Goal: Information Seeking & Learning: Learn about a topic

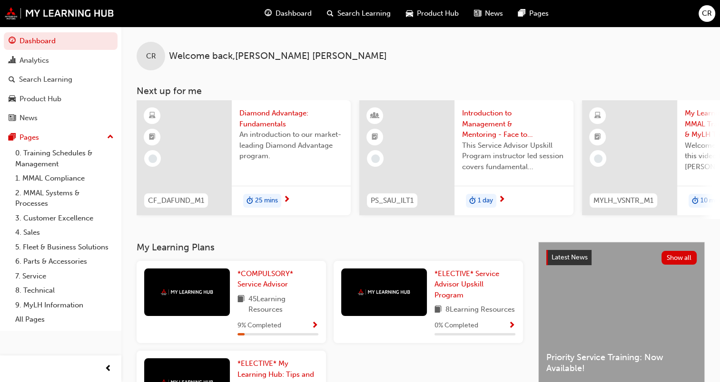
click at [211, 166] on div at bounding box center [183, 157] width 95 height 115
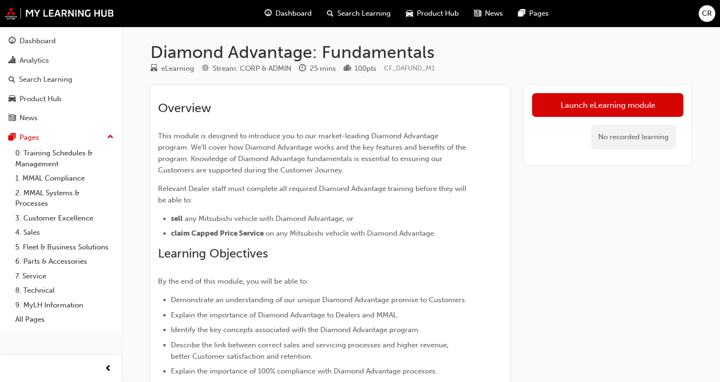
click at [619, 105] on link "Launch eLearning module" at bounding box center [607, 105] width 151 height 24
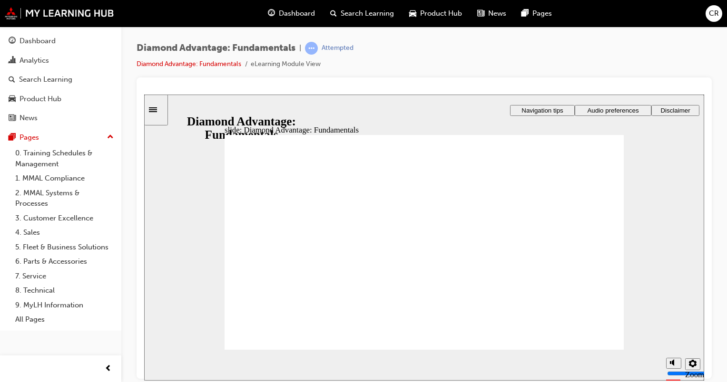
click at [691, 366] on icon "settings" at bounding box center [693, 364] width 8 height 8
click at [670, 193] on div "slide: Hello and welcome Rectangle 1 Rectangle 3 Hello and welcome This Diamond…" at bounding box center [424, 237] width 560 height 286
click at [626, 107] on span "Audio preferences" at bounding box center [612, 110] width 51 height 7
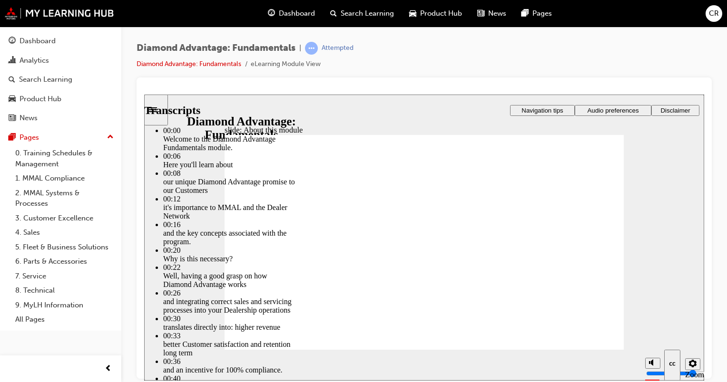
type input "45"
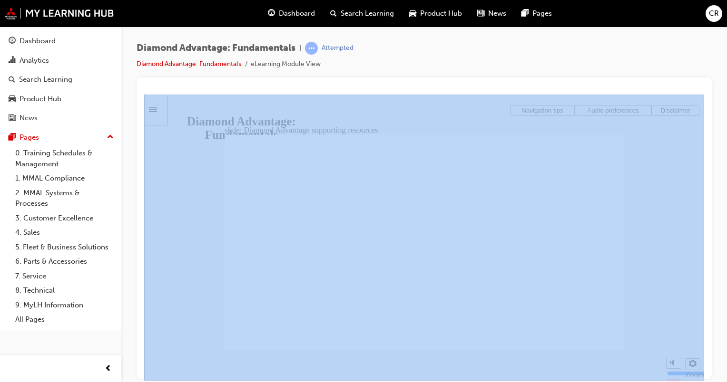
drag, startPoint x: 712, startPoint y: 77, endPoint x: 723, endPoint y: 119, distance: 43.1
click at [723, 119] on div "Diamond Advantage: Fundamentals | Attempted Diamond Advantage: Fundamentals eLe…" at bounding box center [423, 193] width 605 height 332
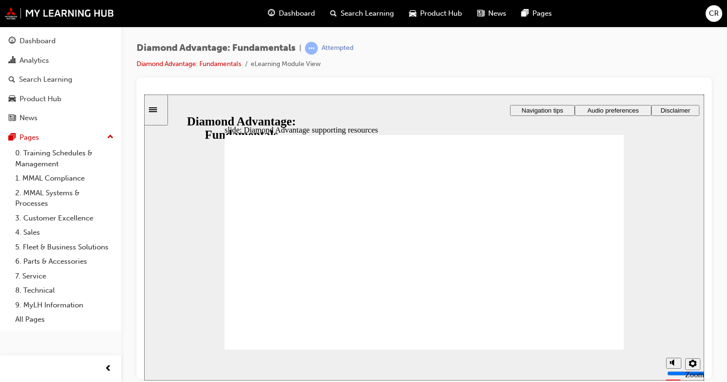
drag, startPoint x: 723, startPoint y: 119, endPoint x: 618, endPoint y: 62, distance: 119.2
click at [620, 72] on div "Diamond Advantage: Fundamentals | Attempted Diamond Advantage: Fundamentals eLe…" at bounding box center [423, 60] width 575 height 36
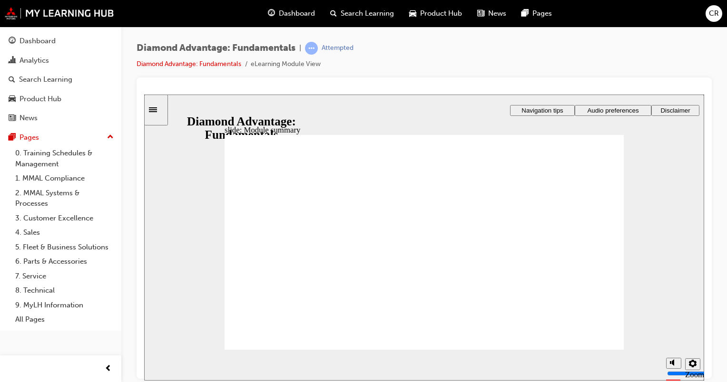
checkbox input "true"
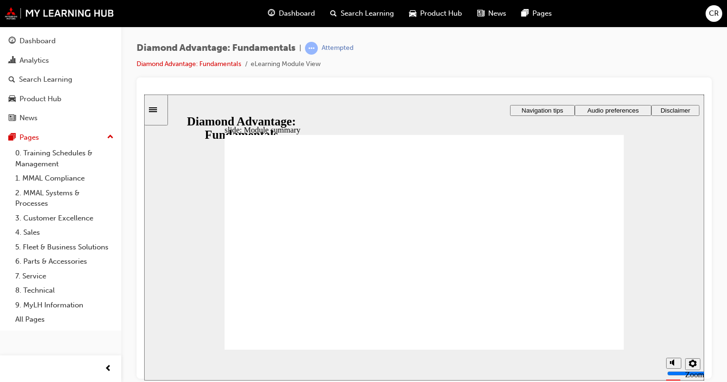
checkbox input "true"
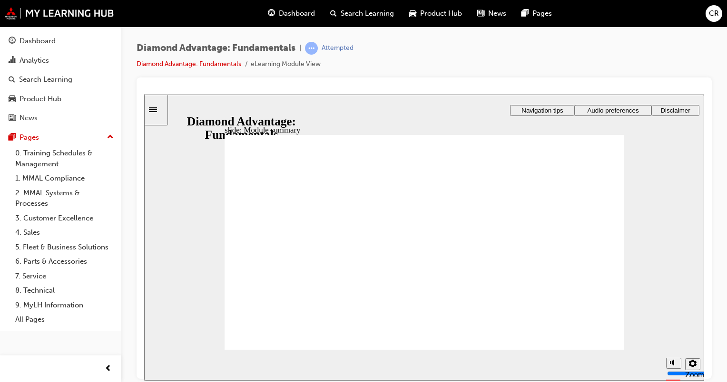
checkbox input "true"
drag, startPoint x: 415, startPoint y: 300, endPoint x: 337, endPoint y: 272, distance: 82.4
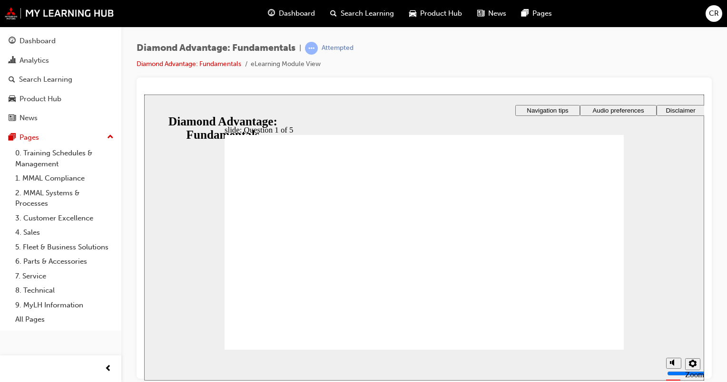
drag, startPoint x: 334, startPoint y: 305, endPoint x: 533, endPoint y: 273, distance: 200.8
drag, startPoint x: 530, startPoint y: 301, endPoint x: 446, endPoint y: 273, distance: 88.6
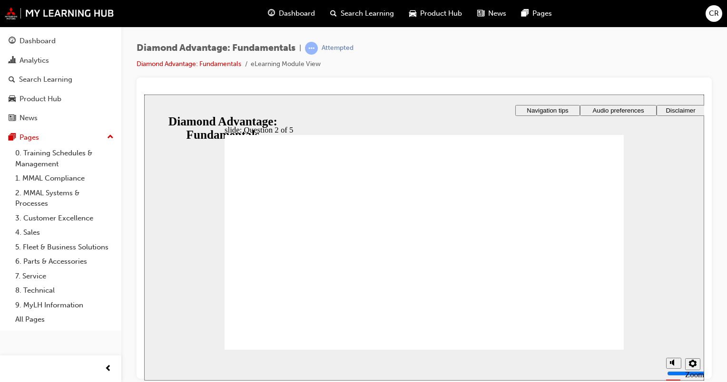
radio input "true"
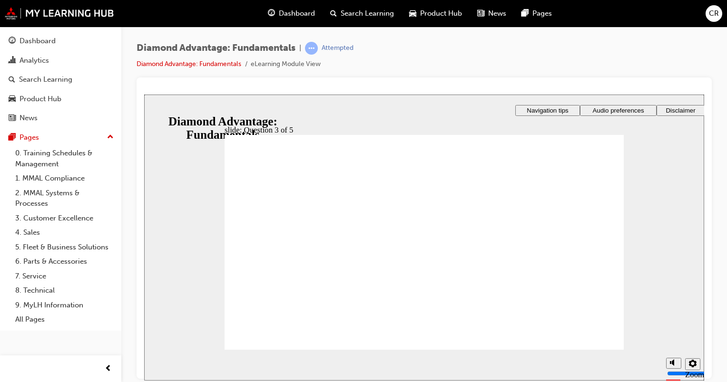
radio input "true"
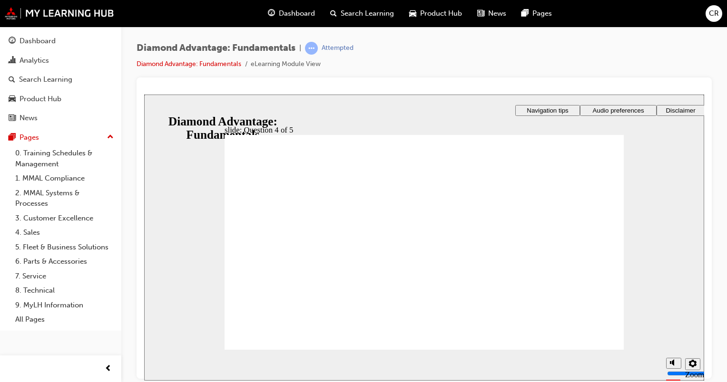
checkbox input "true"
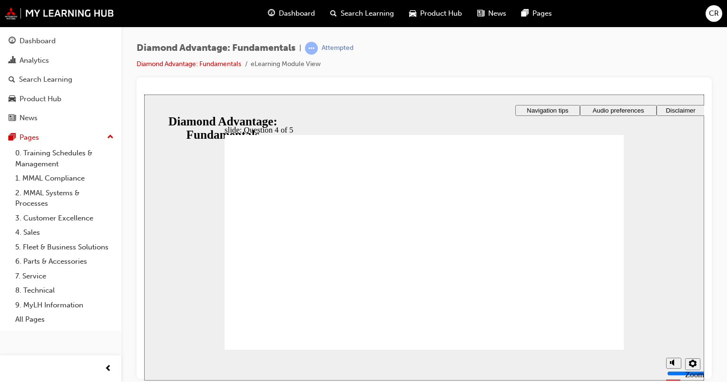
checkbox input "true"
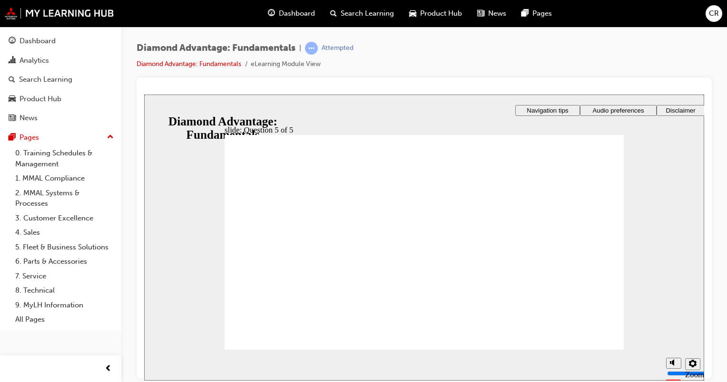
radio input "true"
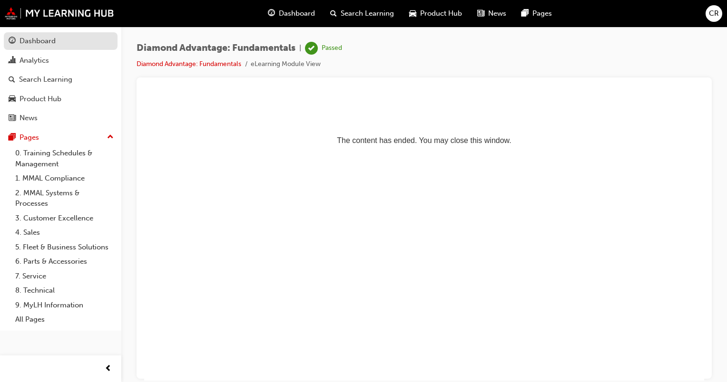
click at [54, 39] on div "Dashboard" at bounding box center [37, 41] width 36 height 11
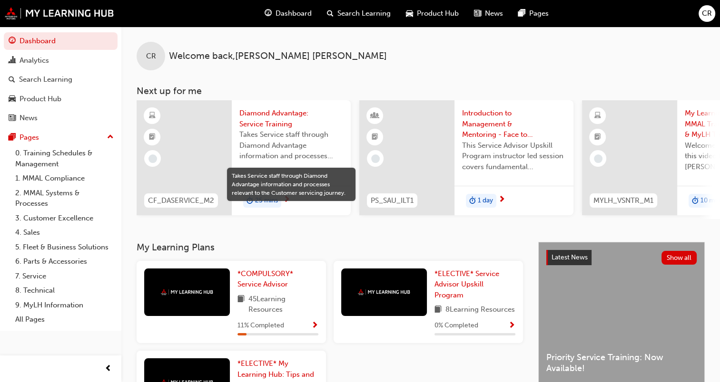
click at [254, 153] on span "Takes Service staff through Diamond Advantage information and processes relevan…" at bounding box center [291, 145] width 104 height 32
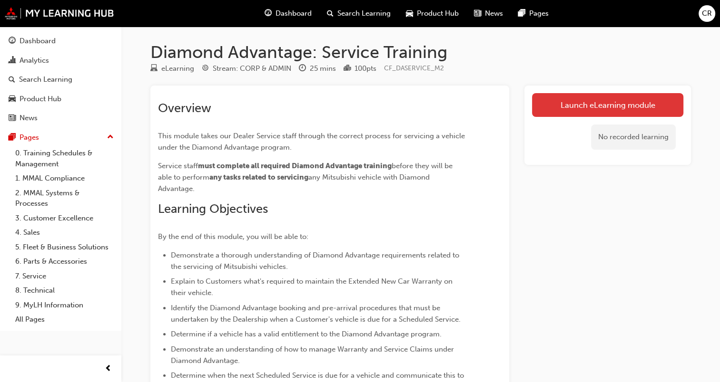
click at [609, 104] on link "Launch eLearning module" at bounding box center [607, 105] width 151 height 24
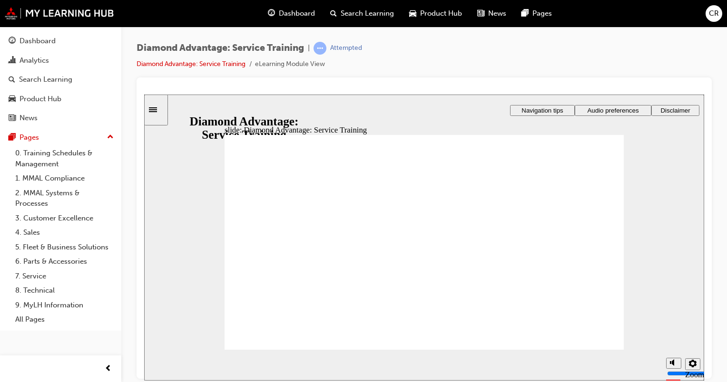
click at [614, 108] on span "Audio preferences" at bounding box center [612, 110] width 51 height 7
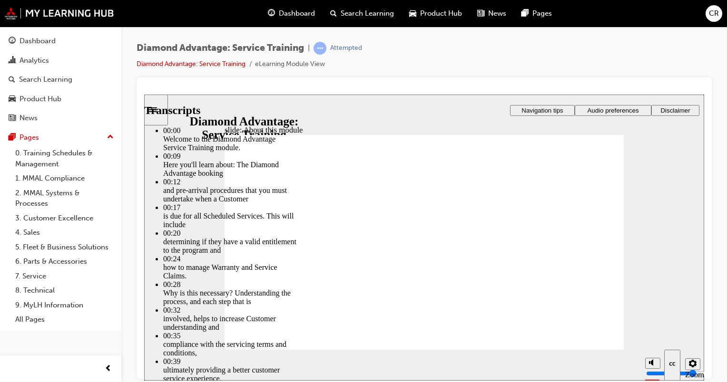
type input "47"
